Goal: Find specific page/section: Find specific page/section

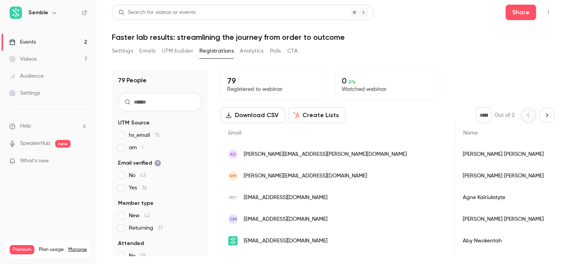
scroll to position [0, 421]
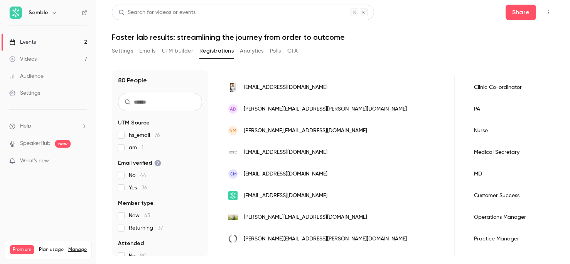
scroll to position [80, 0]
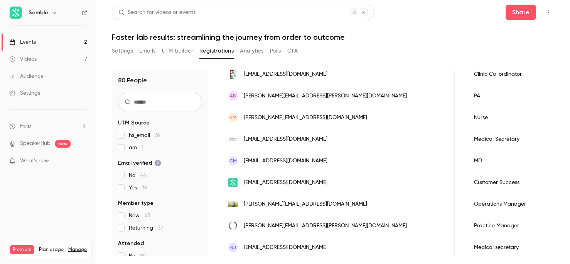
click at [550, 12] on icon "button" at bounding box center [549, 12] width 6 height 5
click at [519, 51] on div "Enter Studio" at bounding box center [518, 52] width 61 height 8
click at [551, 10] on icon "button" at bounding box center [549, 12] width 6 height 5
click at [520, 54] on div "Enter Studio" at bounding box center [518, 52] width 61 height 8
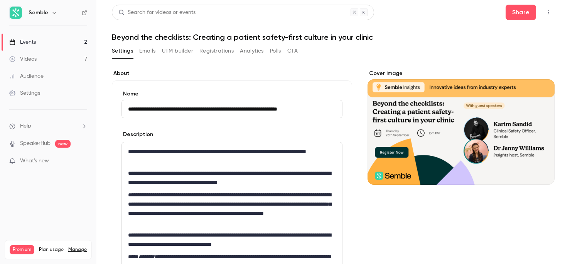
scroll to position [135, 0]
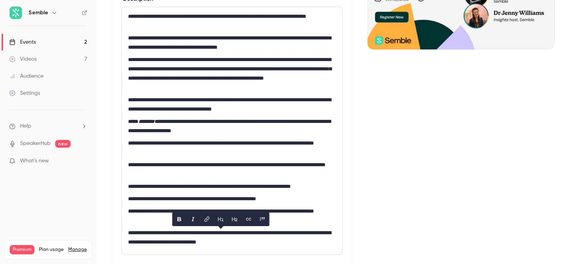
click at [328, 134] on p "**********" at bounding box center [232, 126] width 208 height 19
